Goal: Transaction & Acquisition: Book appointment/travel/reservation

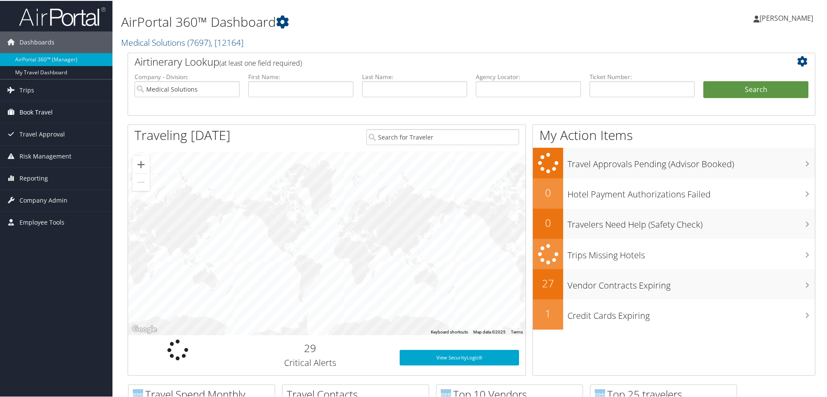
click at [38, 109] on span "Book Travel" at bounding box center [35, 112] width 33 height 22
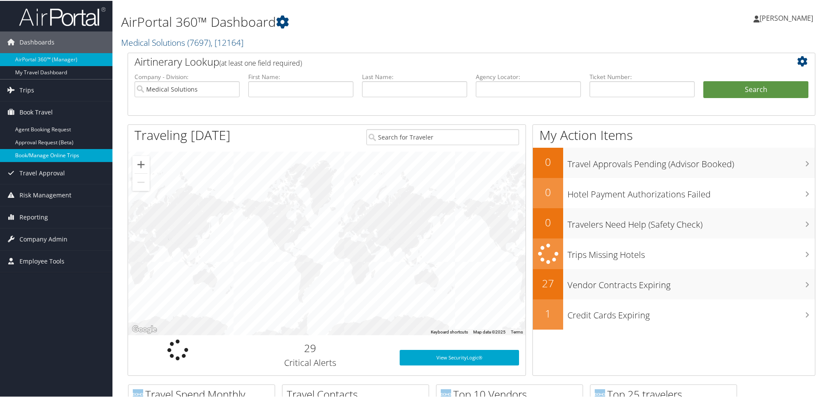
click at [54, 150] on link "Book/Manage Online Trips" at bounding box center [56, 154] width 112 height 13
